Goal: Navigation & Orientation: Understand site structure

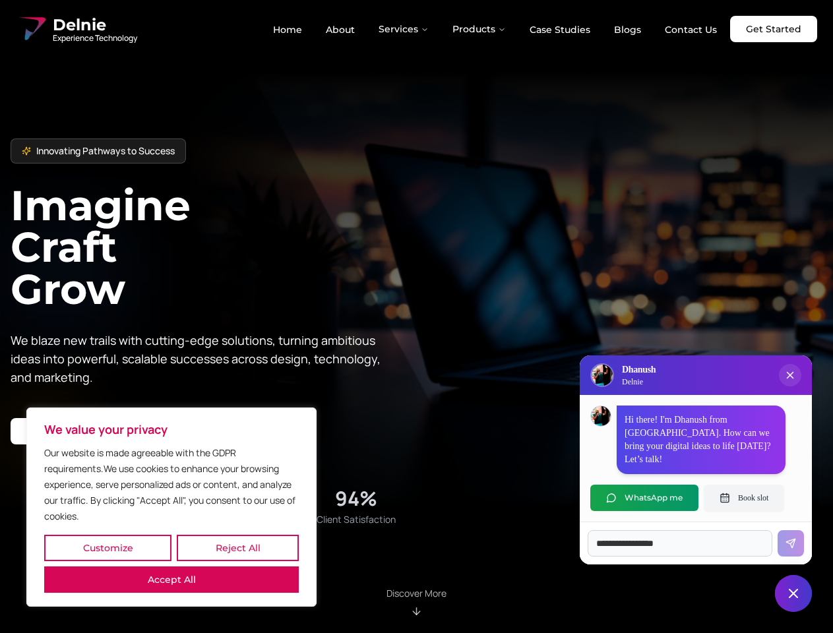
click at [108, 548] on button "Customize" at bounding box center [107, 548] width 127 height 26
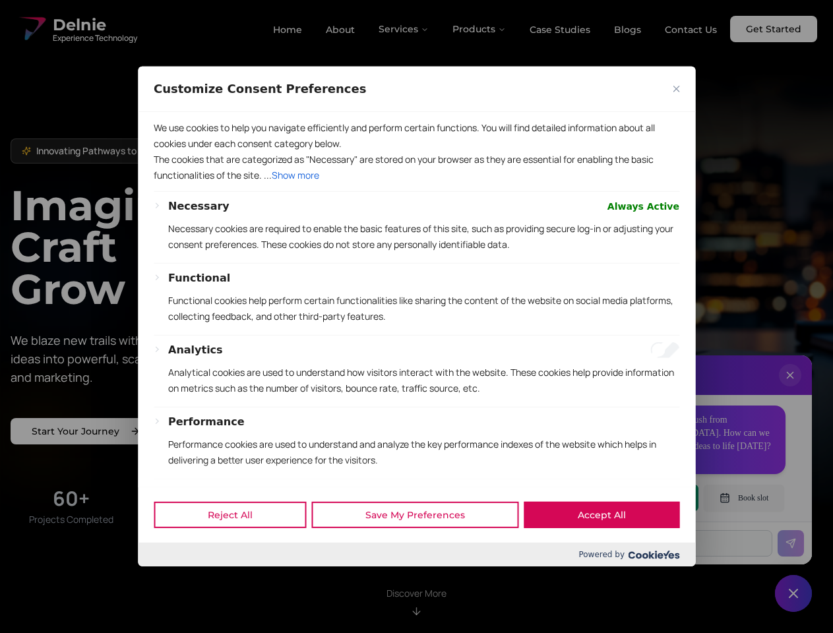
click at [238, 548] on div "Customize Consent Preferences We use cookies to help you navigate efficiently a…" at bounding box center [417, 317] width 558 height 500
click at [172, 567] on div "Powered by" at bounding box center [417, 555] width 558 height 24
click at [416, 317] on p "Functional cookies help perform certain functionalities like sharing the conten…" at bounding box center [423, 309] width 511 height 32
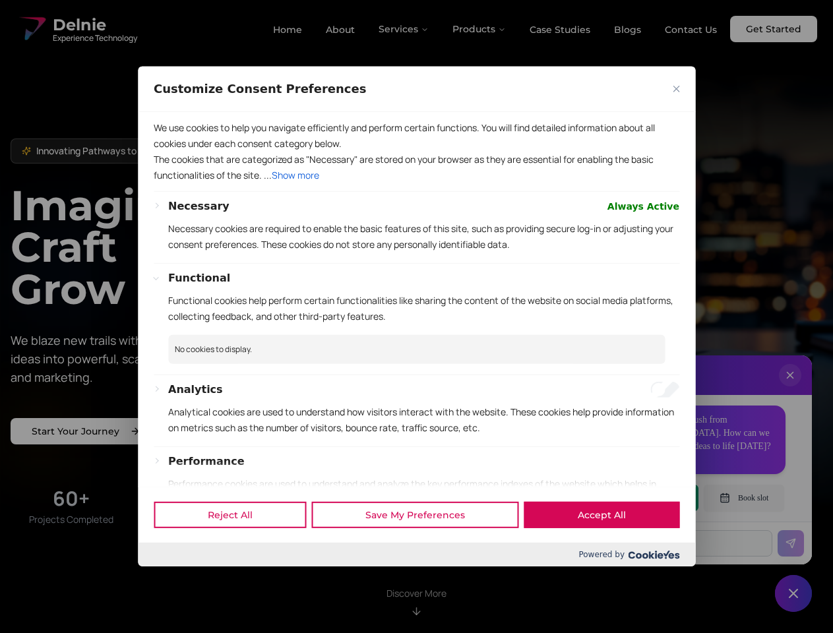
click at [404, 29] on div at bounding box center [416, 316] width 833 height 633
click at [480, 29] on div at bounding box center [416, 316] width 833 height 633
click at [790, 389] on div at bounding box center [416, 316] width 833 height 633
click at [645, 498] on div "Reject All Save My Preferences Accept All" at bounding box center [417, 515] width 558 height 56
click at [744, 498] on div at bounding box center [416, 316] width 833 height 633
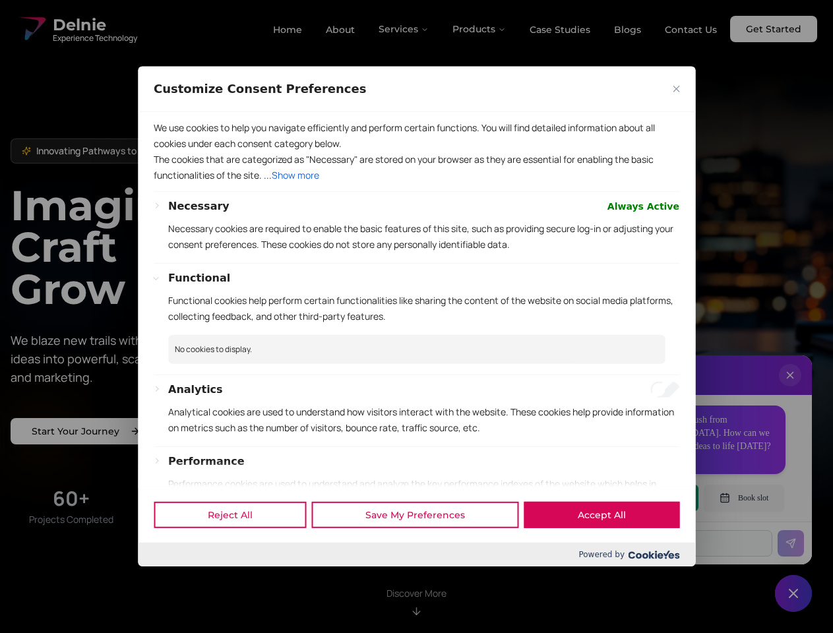
click at [794, 594] on div at bounding box center [416, 316] width 833 height 633
